Goal: Task Accomplishment & Management: Use online tool/utility

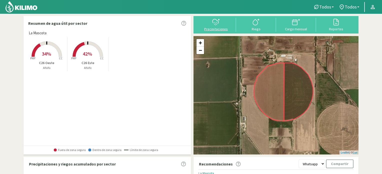
click at [214, 26] on icon at bounding box center [216, 22] width 8 height 8
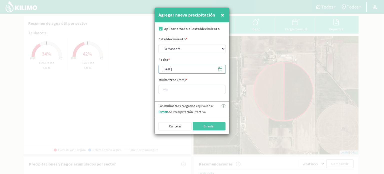
click at [167, 68] on input "[DATE]" at bounding box center [192, 69] width 67 height 9
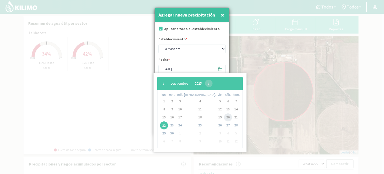
click at [224, 116] on span "20" at bounding box center [228, 117] width 8 height 8
type input "[DATE]"
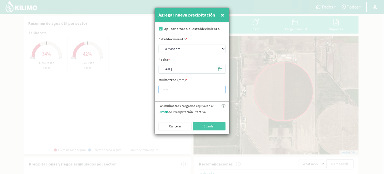
click at [180, 88] on input "number" at bounding box center [192, 89] width 67 height 9
type input "56"
click at [211, 126] on button "Guardar" at bounding box center [209, 126] width 33 height 9
type input "[DATE]"
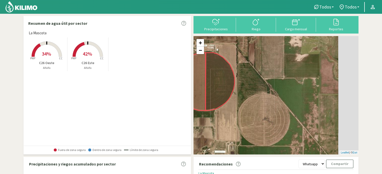
drag, startPoint x: 321, startPoint y: 128, endPoint x: 241, endPoint y: 118, distance: 80.0
click at [241, 118] on div "+ − Leaflet | © Esri" at bounding box center [276, 95] width 165 height 118
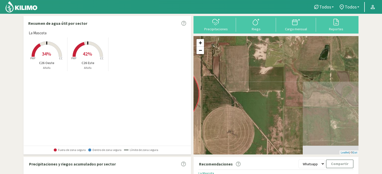
drag, startPoint x: 286, startPoint y: 81, endPoint x: 249, endPoint y: 94, distance: 38.7
click at [249, 94] on div "+ − Leaflet | © Esri" at bounding box center [276, 95] width 165 height 118
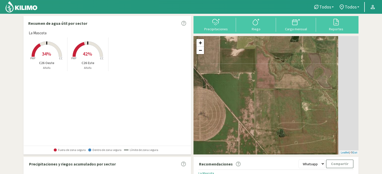
drag, startPoint x: 265, startPoint y: 102, endPoint x: 245, endPoint y: 90, distance: 23.2
click at [245, 90] on div "+ − Leaflet | © Esri" at bounding box center [276, 95] width 165 height 118
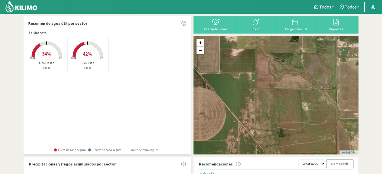
click at [19, 5] on img at bounding box center [21, 7] width 33 height 12
